Goal: Communication & Community: Answer question/provide support

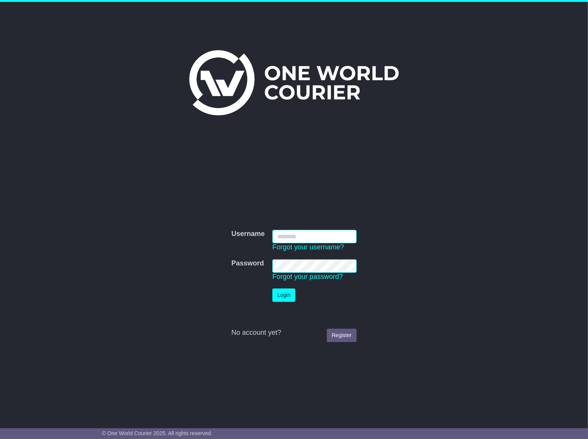
click at [335, 236] on input "Username" at bounding box center [315, 236] width 84 height 13
type input "**********"
drag, startPoint x: 286, startPoint y: 294, endPoint x: 319, endPoint y: 259, distance: 48.8
click at [286, 295] on button "Login" at bounding box center [284, 295] width 23 height 13
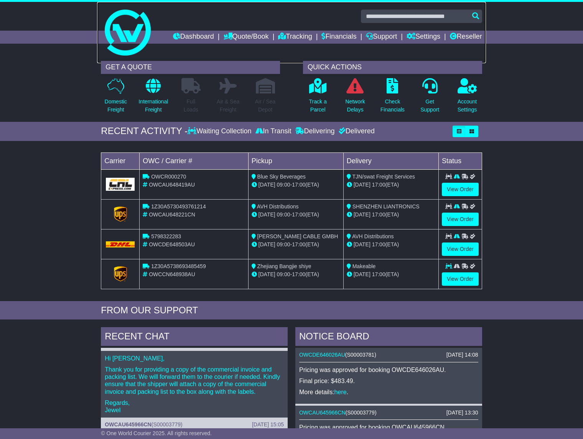
click at [293, 52] on link at bounding box center [291, 32] width 388 height 61
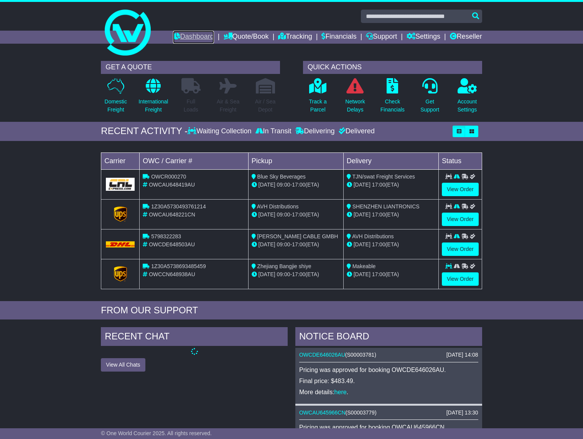
click at [188, 34] on link "Dashboard" at bounding box center [193, 37] width 41 height 13
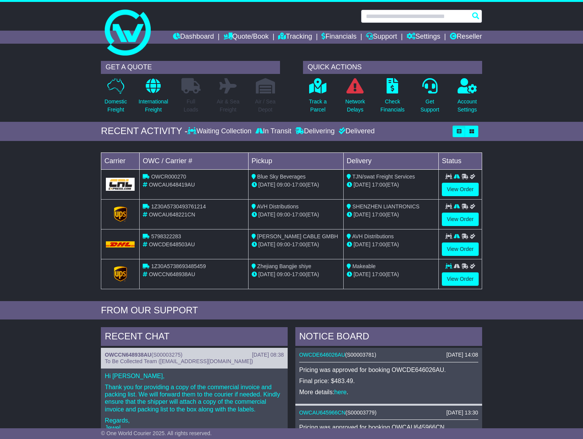
click at [394, 15] on input "text" at bounding box center [421, 16] width 121 height 13
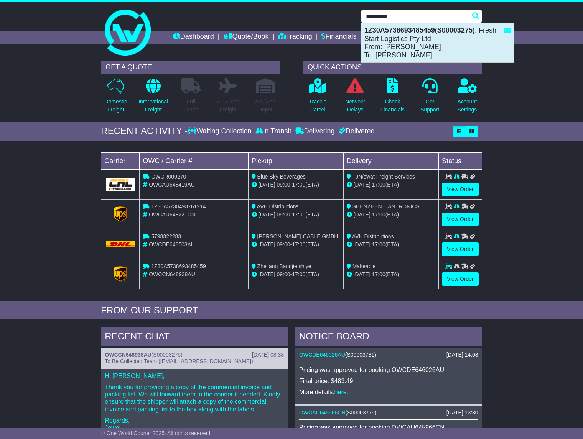
click at [404, 35] on div "1Z30A5738693485459(S00003275) : Fresh Start Logistics Pty Ltd From: [PERSON_NAM…" at bounding box center [437, 42] width 153 height 39
type input "**********"
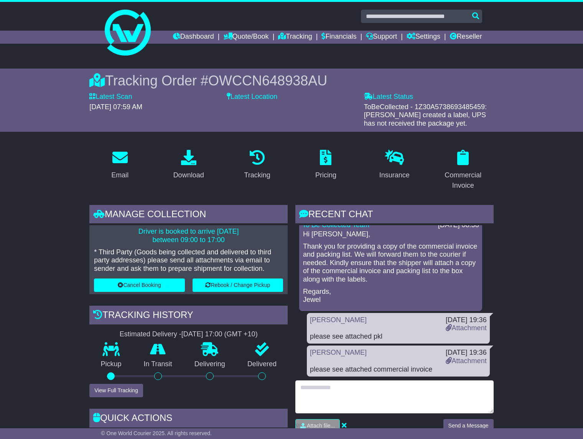
click at [342, 394] on textarea at bounding box center [394, 397] width 198 height 33
type textarea "**********"
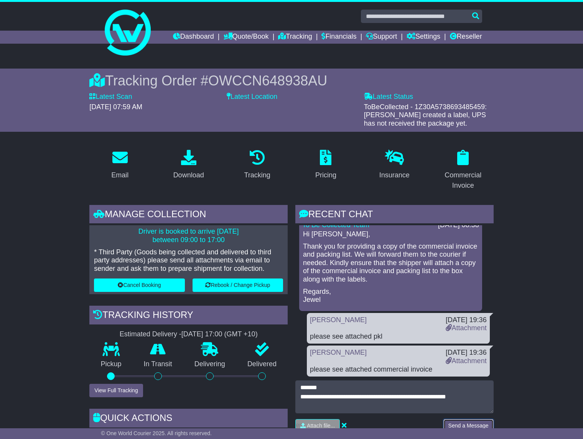
click at [454, 422] on button "Send a Message" at bounding box center [468, 425] width 50 height 13
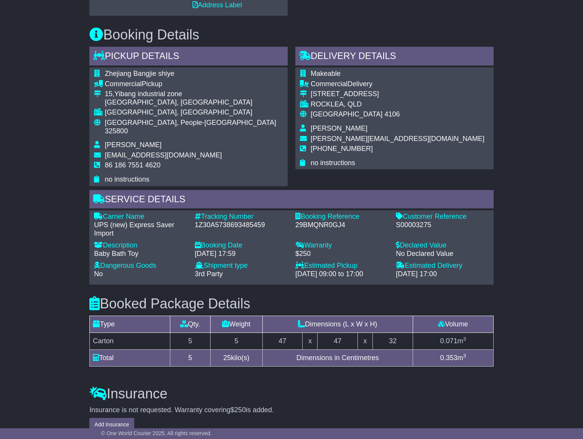
scroll to position [498, 0]
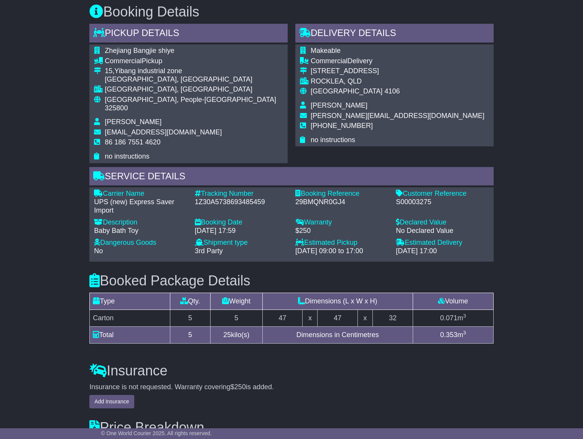
click at [416, 198] on div "S00003275" at bounding box center [442, 202] width 93 height 8
copy div "S00003275"
click at [365, 204] on div "Booking Reference - 29BMQNR0GJ4" at bounding box center [341, 202] width 100 height 25
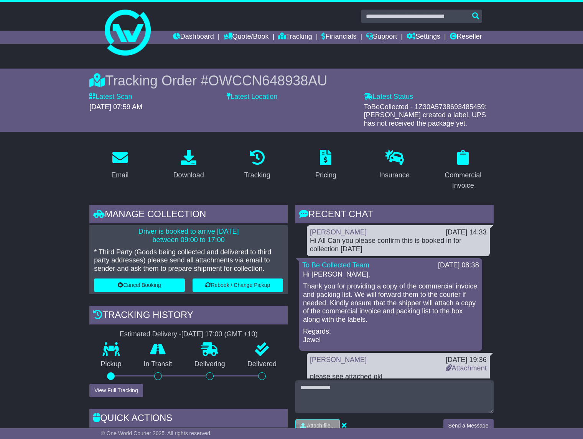
scroll to position [0, 0]
